Goal: Entertainment & Leisure: Consume media (video, audio)

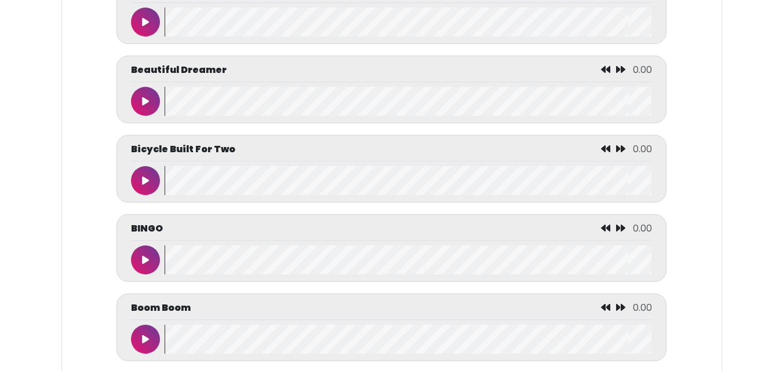
scroll to position [1050, 0]
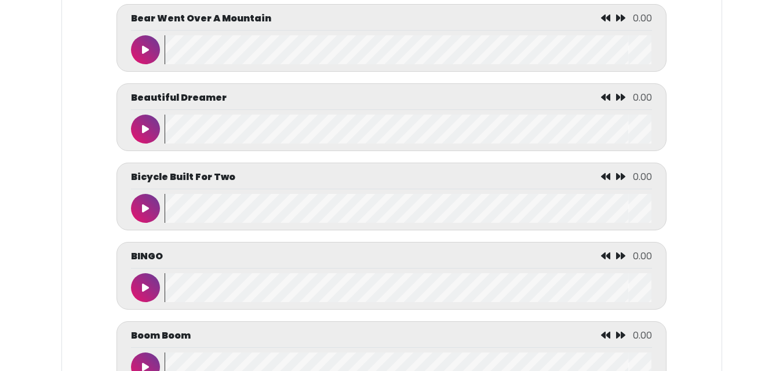
click at [144, 286] on button at bounding box center [145, 287] width 29 height 29
click at [140, 294] on button at bounding box center [145, 287] width 29 height 29
drag, startPoint x: 315, startPoint y: 292, endPoint x: 290, endPoint y: 298, distance: 25.7
click at [290, 298] on wave at bounding box center [407, 287] width 487 height 29
click at [257, 301] on wave at bounding box center [407, 287] width 487 height 29
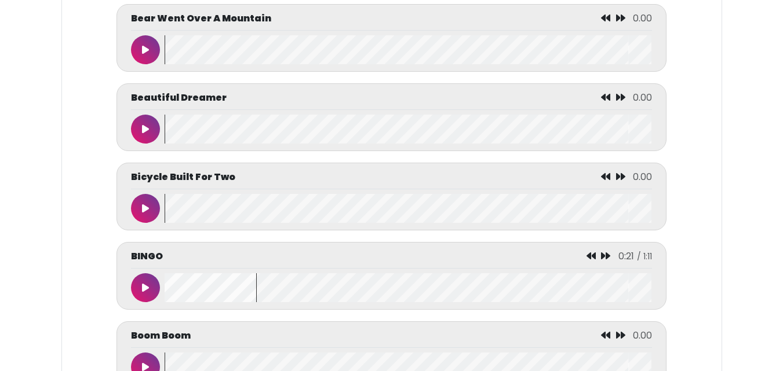
click at [254, 301] on wave at bounding box center [407, 287] width 487 height 29
click at [147, 283] on button at bounding box center [145, 287] width 29 height 29
click at [149, 364] on button at bounding box center [145, 367] width 29 height 29
click at [148, 291] on icon at bounding box center [145, 287] width 7 height 9
click at [153, 289] on button at bounding box center [145, 287] width 29 height 29
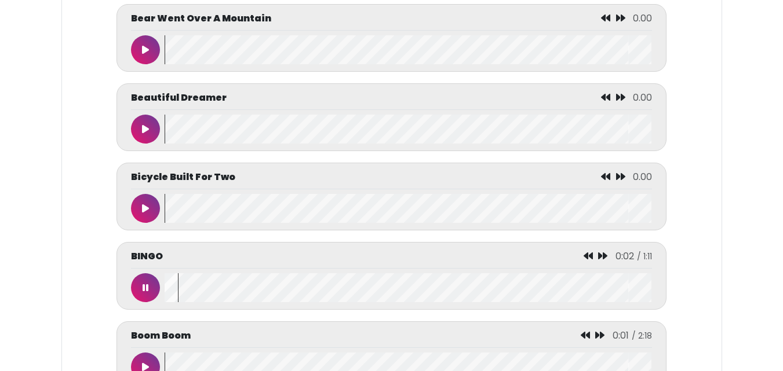
click at [144, 292] on icon at bounding box center [145, 287] width 6 height 9
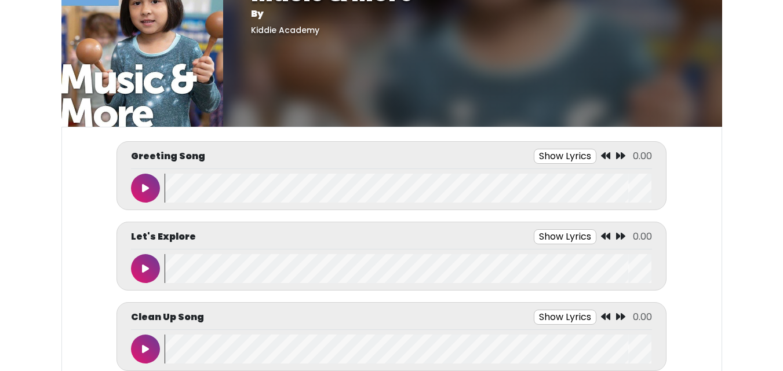
scroll to position [7, 0]
